Goal: Communication & Community: Answer question/provide support

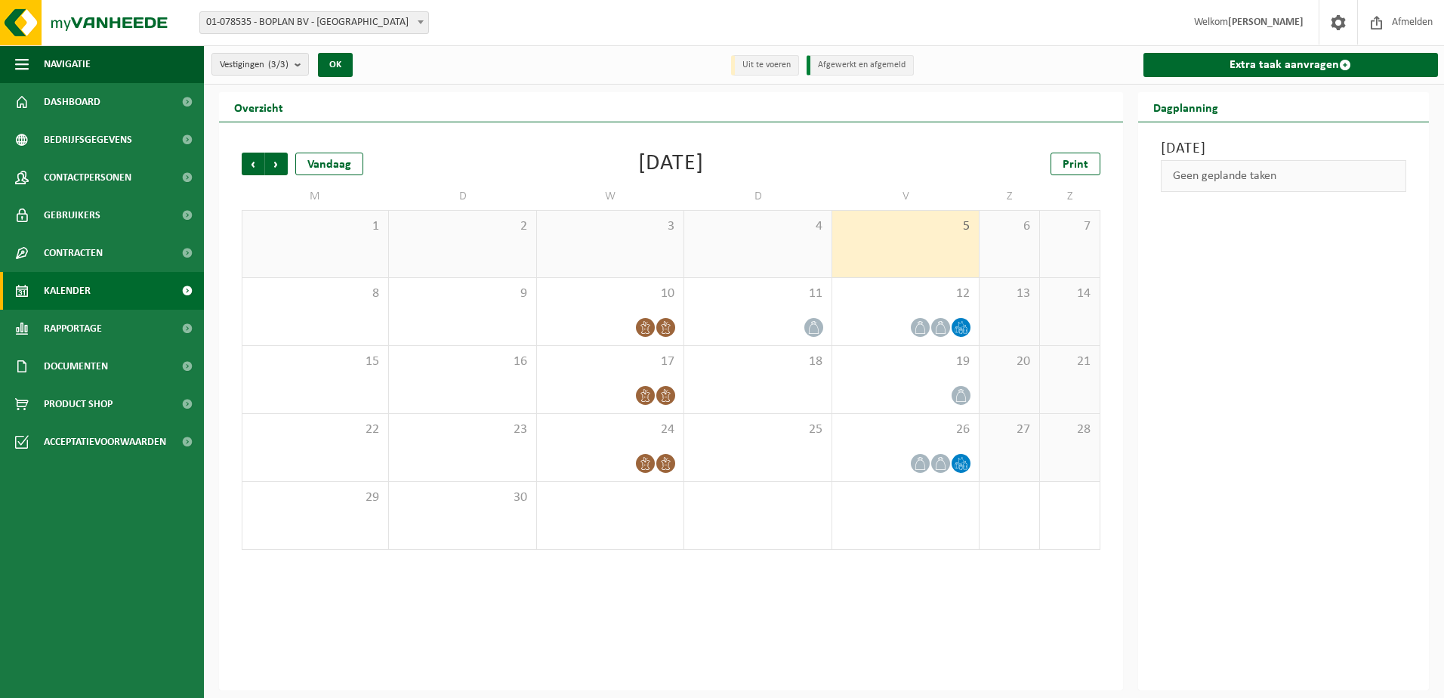
click at [162, 504] on ul "Navigatie Afmelden Dashboard Bedrijfsgegevens Contactpersonen Gebruikers Contra…" at bounding box center [102, 371] width 204 height 652
click at [1277, 584] on div "[DATE] Geen geplande taken" at bounding box center [1283, 406] width 291 height 568
click at [82, 677] on div "Customer Care Chat" at bounding box center [128, 682] width 219 height 11
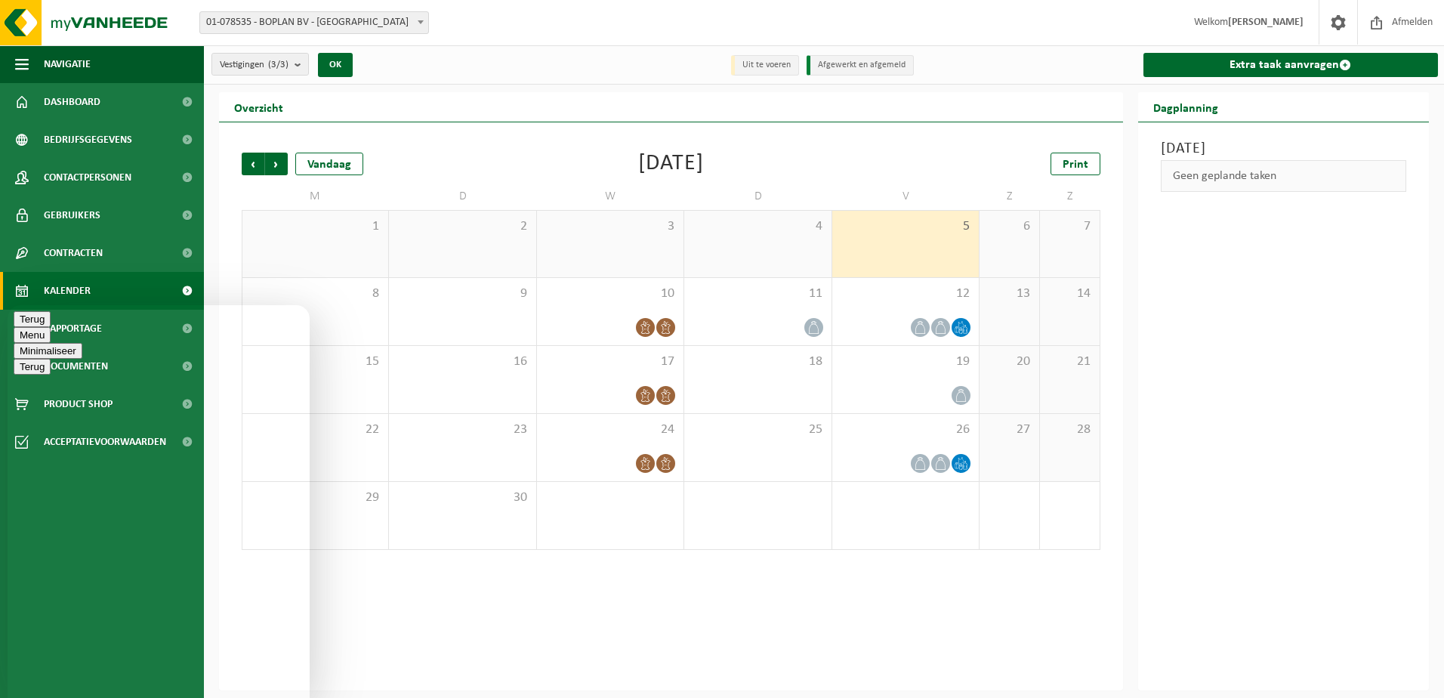
type textarea "g"
type textarea "Goede middag"
type textarea "normaal zouden ze vandaag onze containers komen brengen (nieuw contract) wannee…"
type textarea "vraag 2: ik zie op de kalender geen correcte inplanning van de restafvalcontain…"
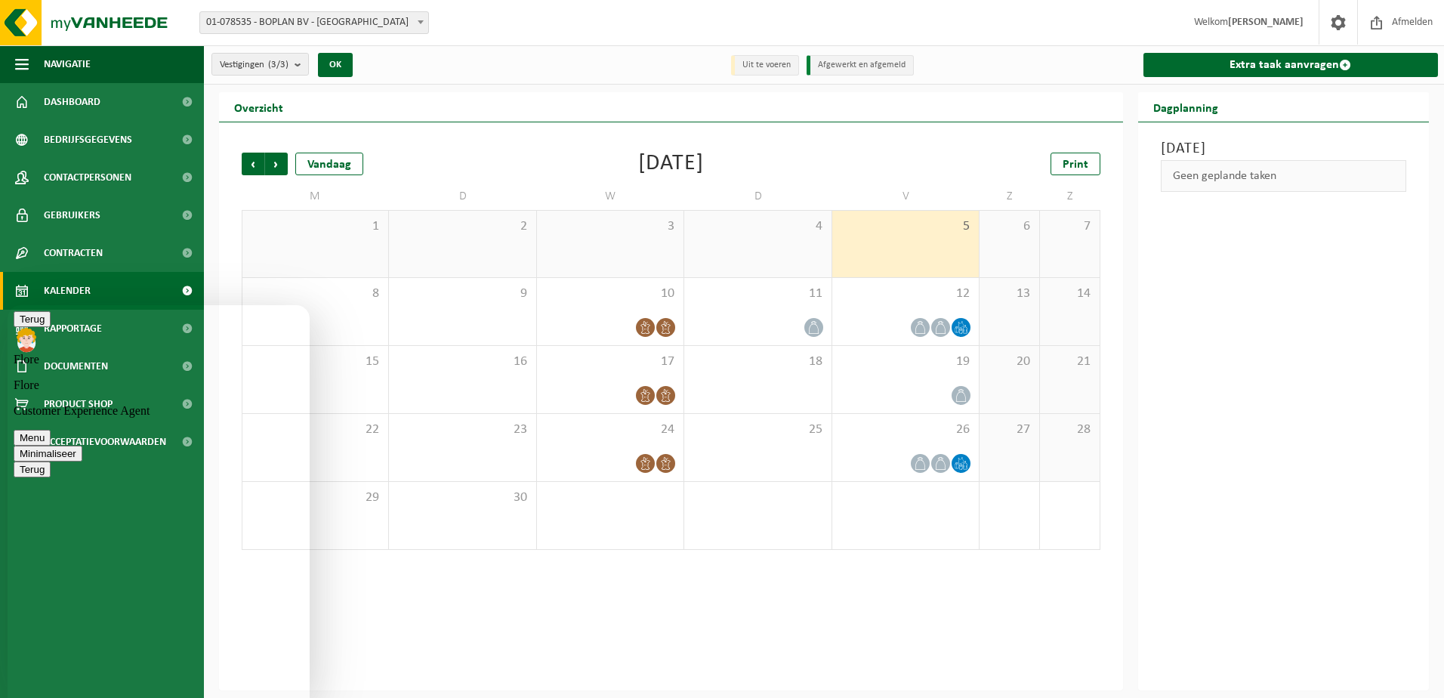
scroll to position [298, 0]
type textarea "klopt en dat zou maar 1 lediging mogen zijn zodat beide efficiënt verlopen, de …"
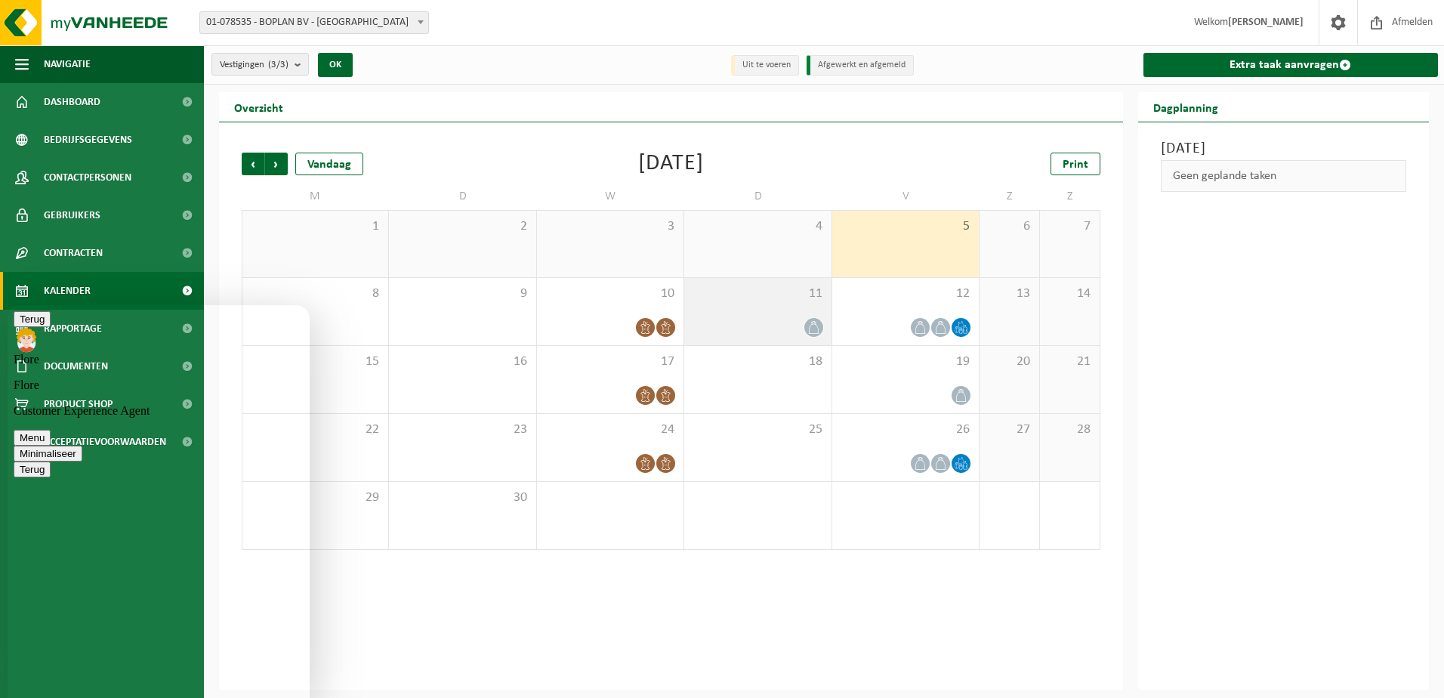
click at [779, 309] on div "11" at bounding box center [757, 311] width 146 height 67
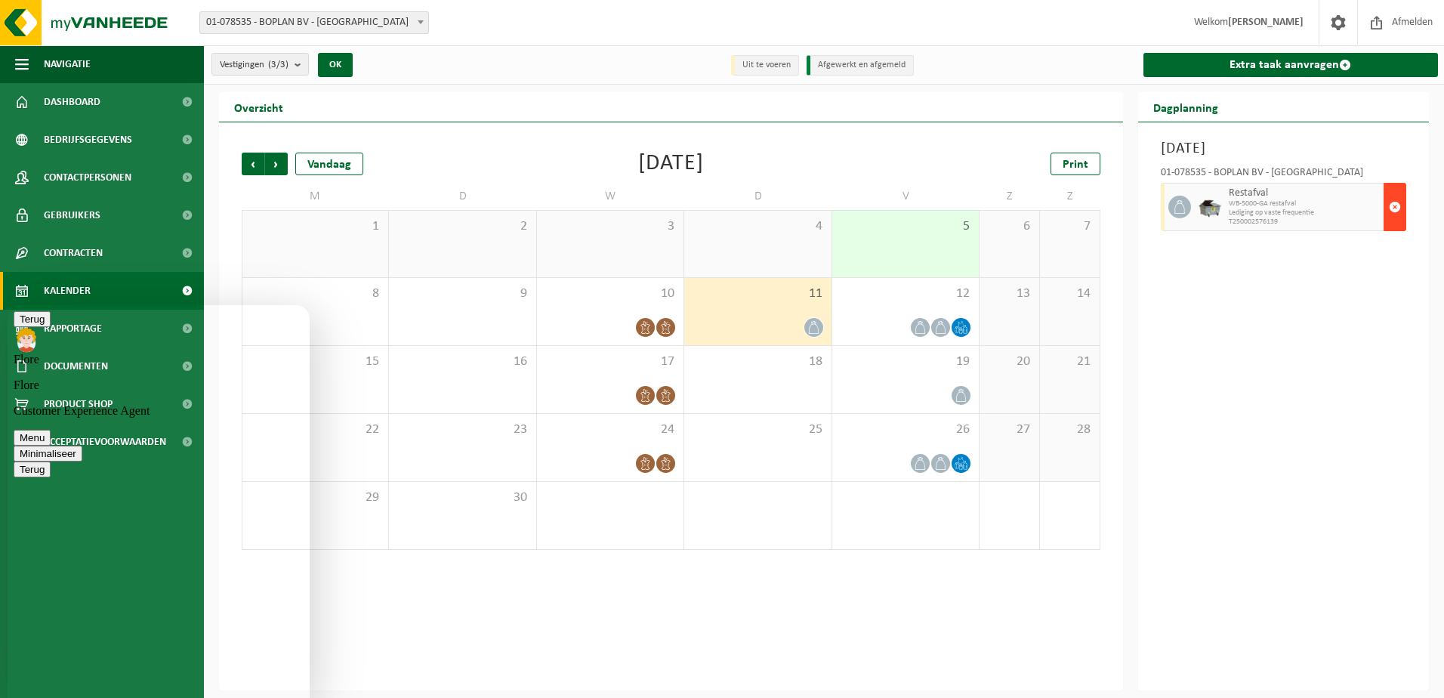
click at [1392, 206] on span "button" at bounding box center [1395, 207] width 12 height 30
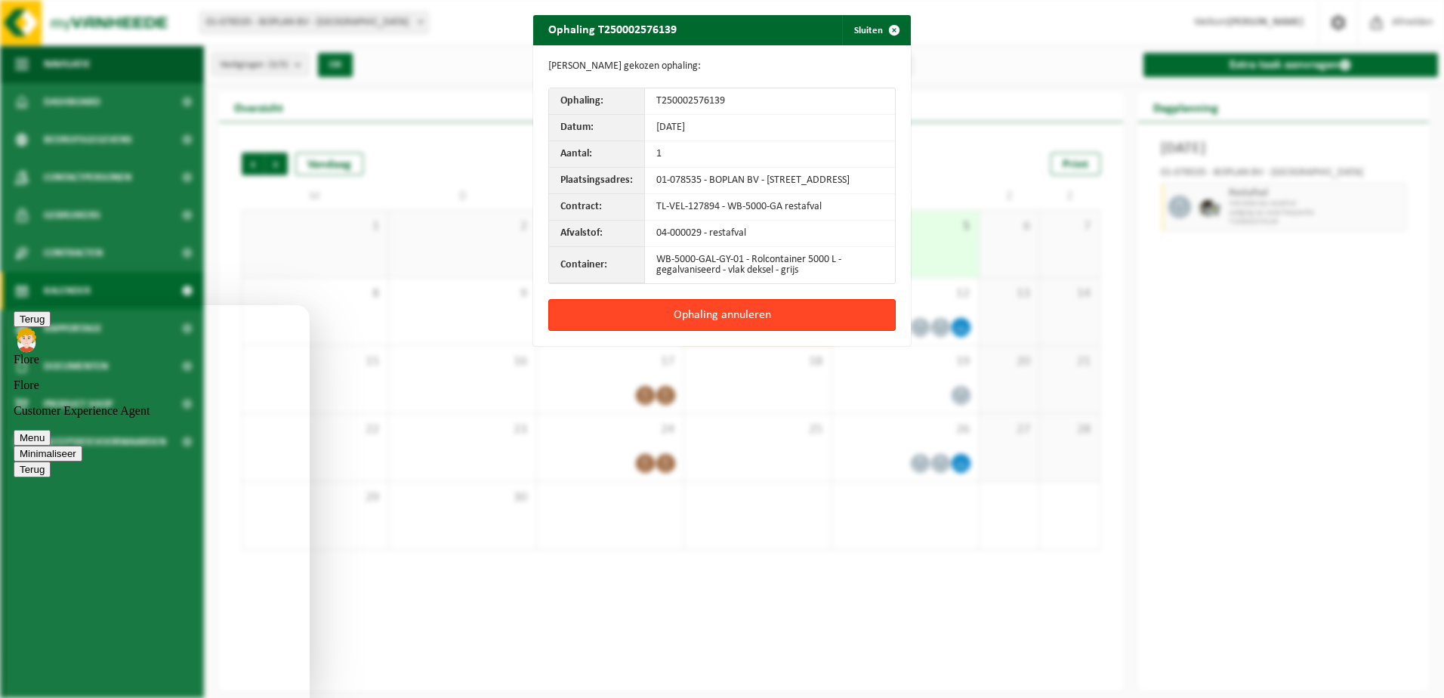
click at [746, 325] on button "Ophaling annuleren" at bounding box center [721, 315] width 347 height 32
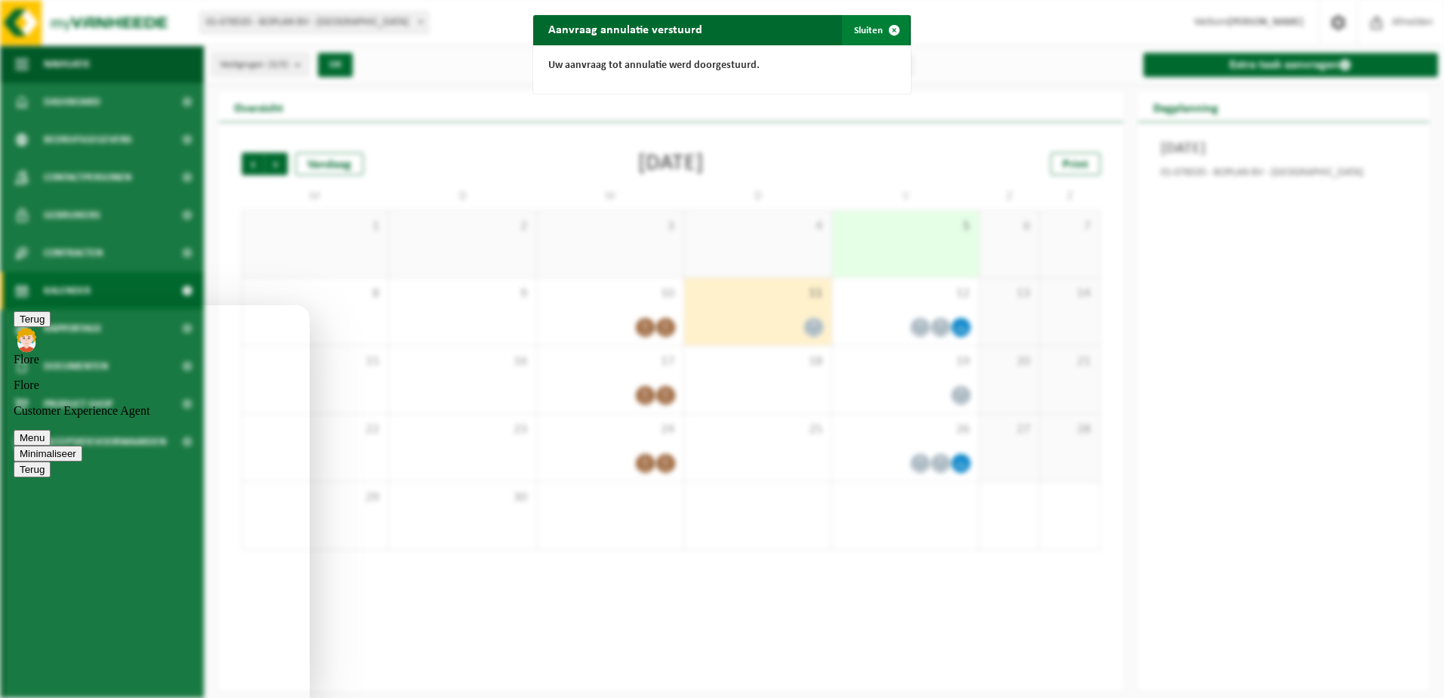
click at [887, 31] on span "button" at bounding box center [894, 30] width 30 height 30
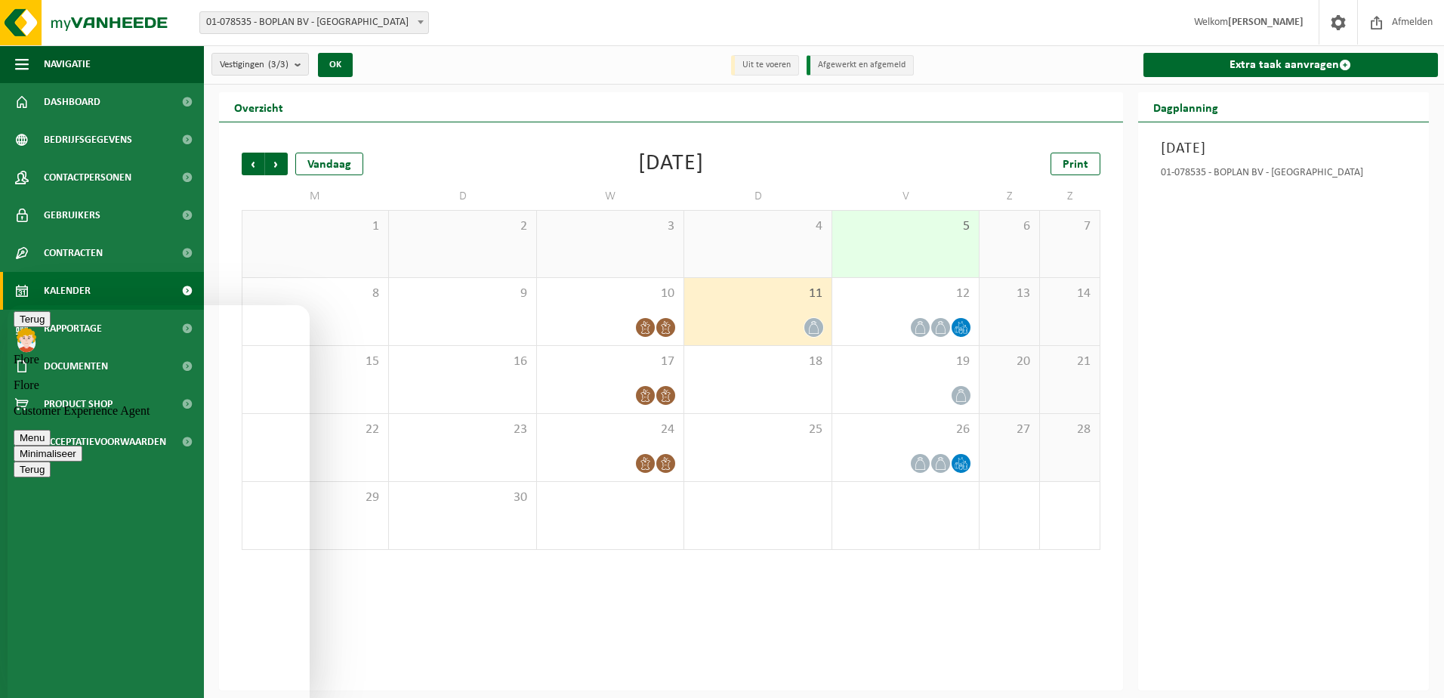
type textarea "ik heb een aanvraag tot annulatie gedaan voor deze van donderdag"
type textarea "zou je dan nog feedback hebben over het tijdstip van vandaag aub"
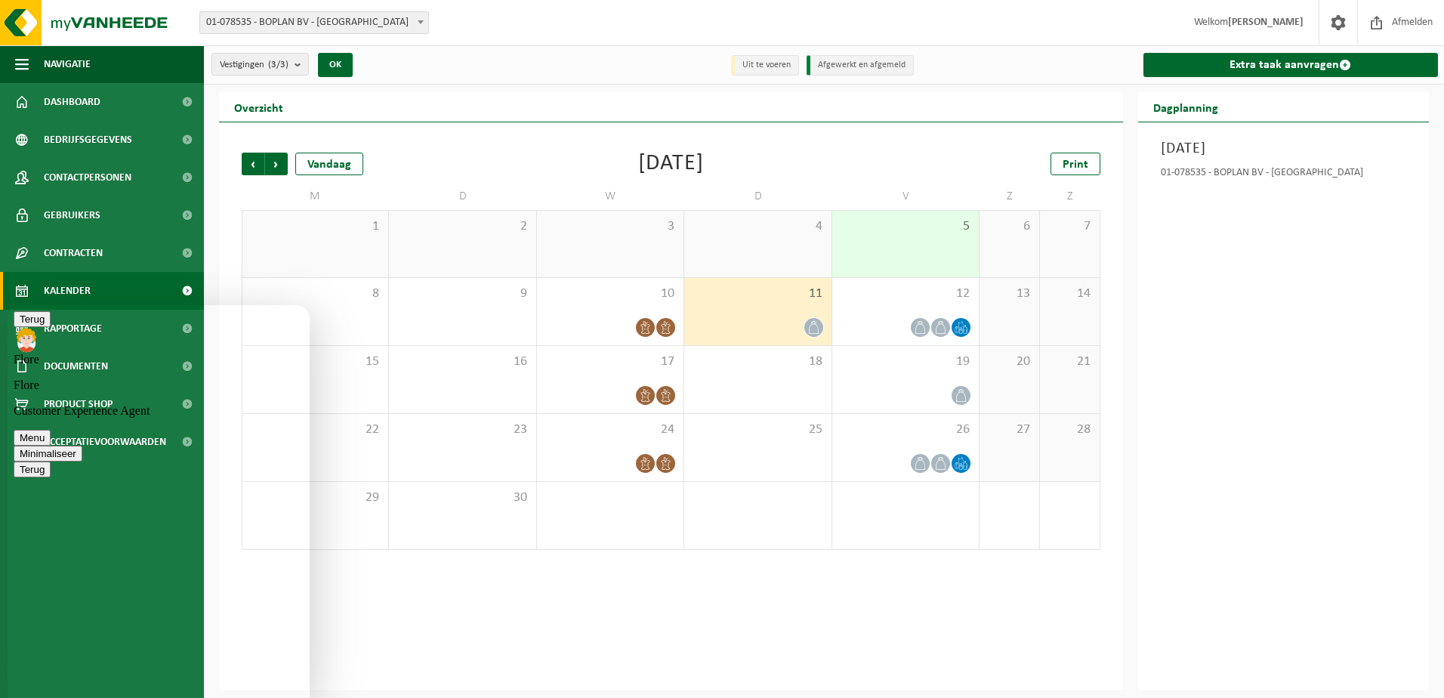
scroll to position [347, 0]
click at [51, 430] on button "Menu" at bounding box center [32, 438] width 37 height 16
click at [106, 461] on button "Widget uitklappen" at bounding box center [60, 469] width 92 height 16
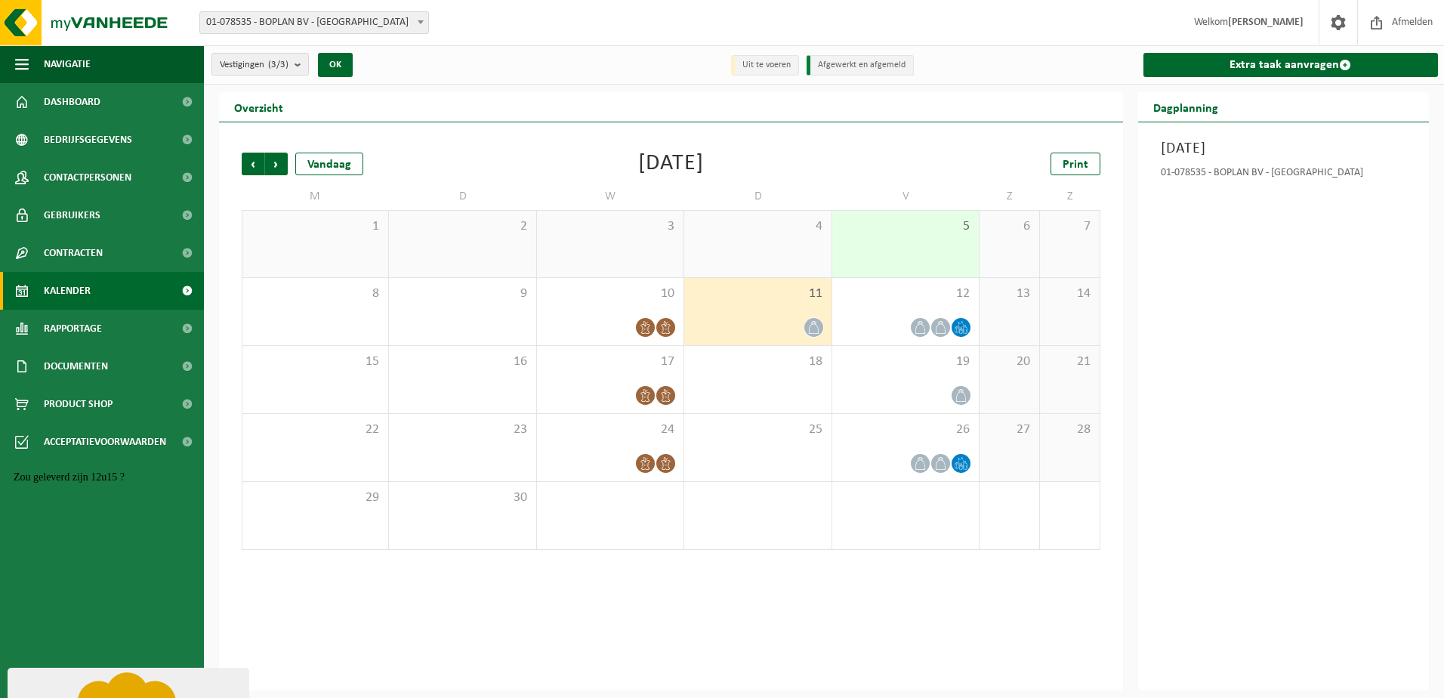
click at [1246, 485] on div "Donderdag 11 september 2025 01-078535 - BOPLAN BV - MOORSELE" at bounding box center [1283, 406] width 291 height 568
click at [1274, 418] on div "Donderdag 11 september 2025 01-078535 - BOPLAN BV - MOORSELE" at bounding box center [1283, 406] width 291 height 568
click at [276, 168] on span "Volgende" at bounding box center [276, 164] width 23 height 23
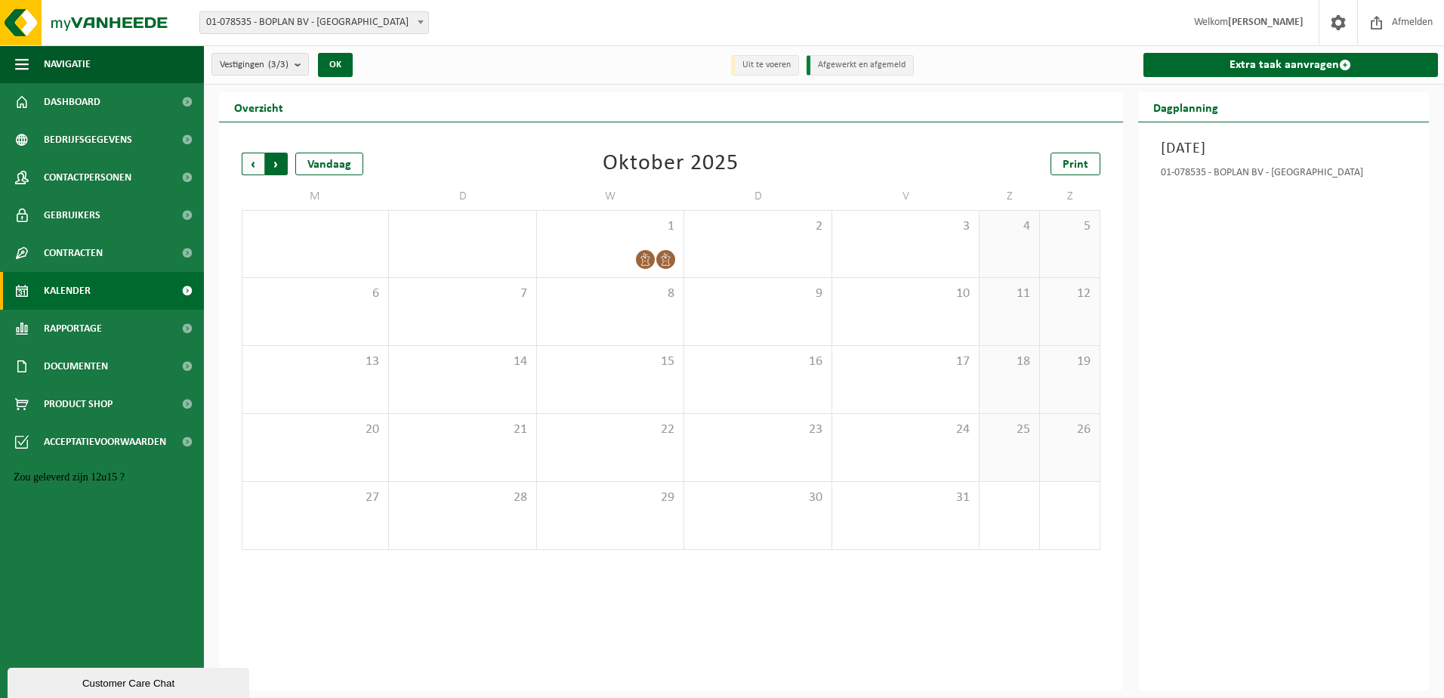
click at [254, 164] on span "Vorige" at bounding box center [253, 164] width 23 height 23
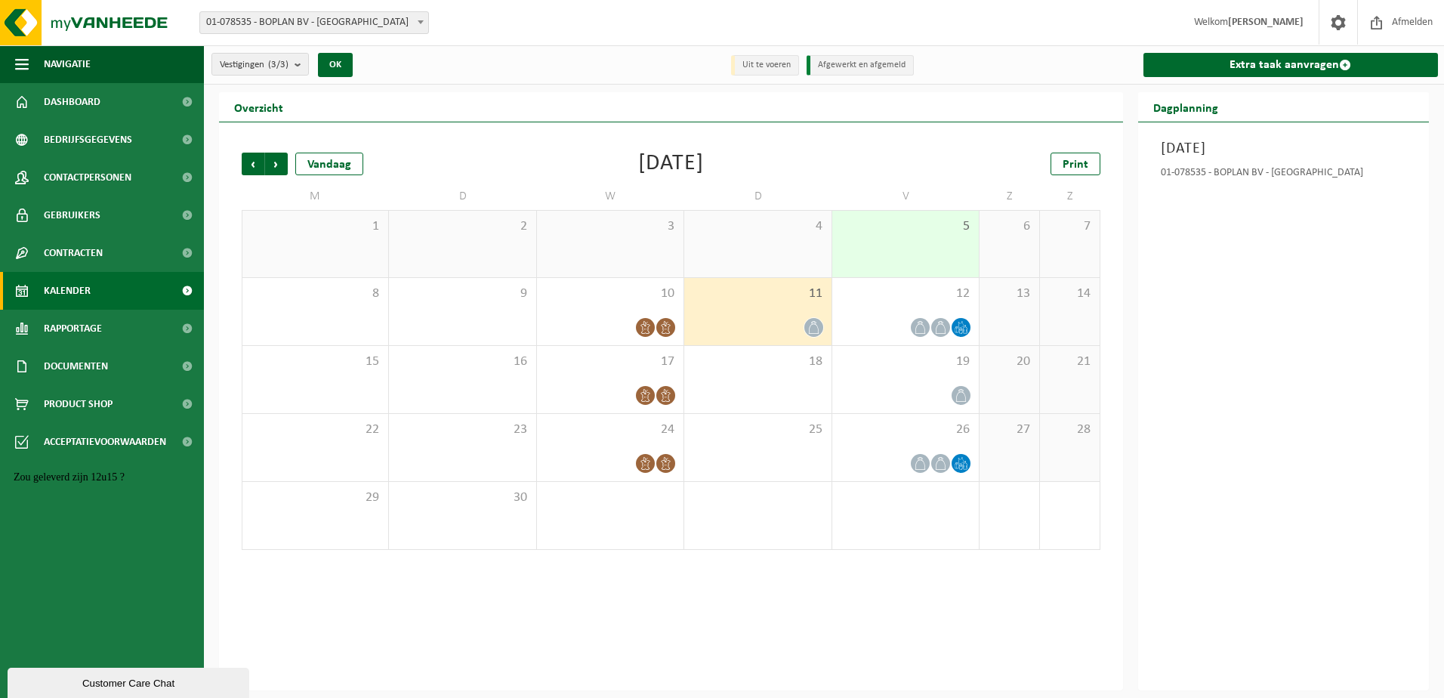
click at [1303, 380] on div "Donderdag 11 september 2025 01-078535 - BOPLAN BV - MOORSELE" at bounding box center [1283, 406] width 291 height 568
click at [976, 642] on div "Vorige Volgende Vandaag September 2025 Print M D W D V Z Z 1 2 3 4 5 6 7 8 9 10…" at bounding box center [671, 406] width 904 height 568
click at [1221, 437] on div "Donderdag 11 september 2025 01-078535 - BOPLAN BV - MOORSELE" at bounding box center [1283, 406] width 291 height 568
click at [106, 254] on div "Hallo, Ik kijk es na Ja de frequenties staan goed hoor" at bounding box center [150, 224] width 272 height 60
click at [91, 254] on div "Hallo, Ik kijk es na Ja de frequenties staan goed hoor" at bounding box center [150, 224] width 272 height 60
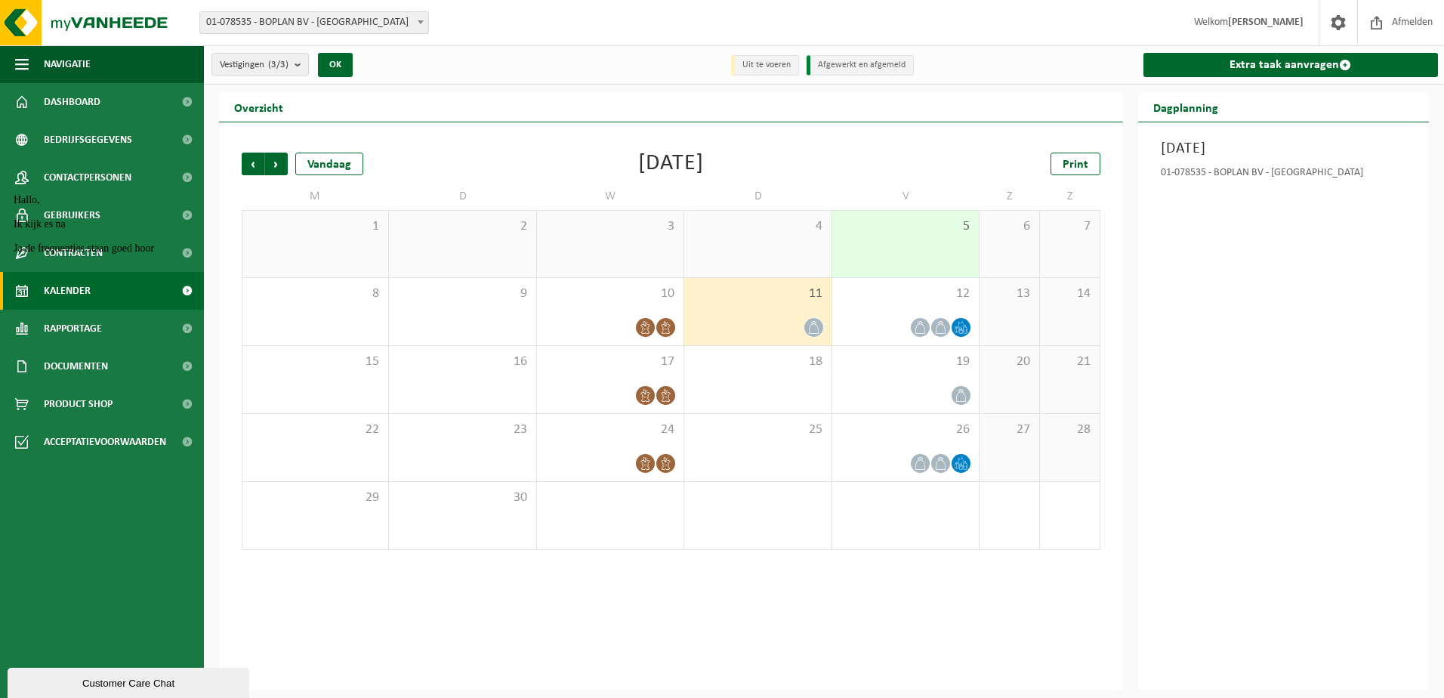
click at [89, 201] on div "Hallo, Ik kijk es na Ja de frequenties staan goed hoor" at bounding box center [150, 224] width 272 height 60
